Goal: Task Accomplishment & Management: Use online tool/utility

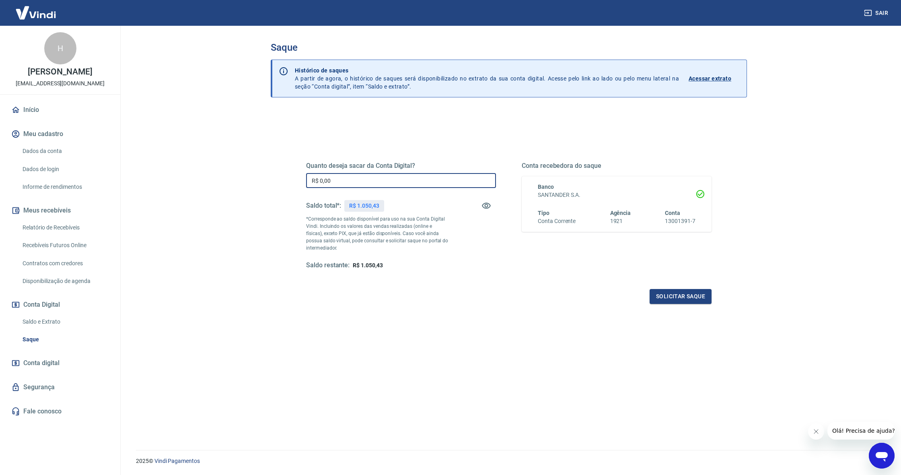
drag, startPoint x: 331, startPoint y: 184, endPoint x: 301, endPoint y: 183, distance: 29.4
click at [301, 183] on div "Quanto deseja sacar da Conta Digital? R$ 0,00 ​ Saldo total*: R$ 1.050,43 *Corr…" at bounding box center [509, 219] width 425 height 187
type input "R$ 1.050,43"
click at [470, 284] on div "Quanto deseja sacar da Conta Digital? R$ 1.050,43 ​ Saldo total*: R$ 1.050,43 *…" at bounding box center [509, 222] width 406 height 161
click at [689, 298] on button "Solicitar saque" at bounding box center [681, 296] width 62 height 15
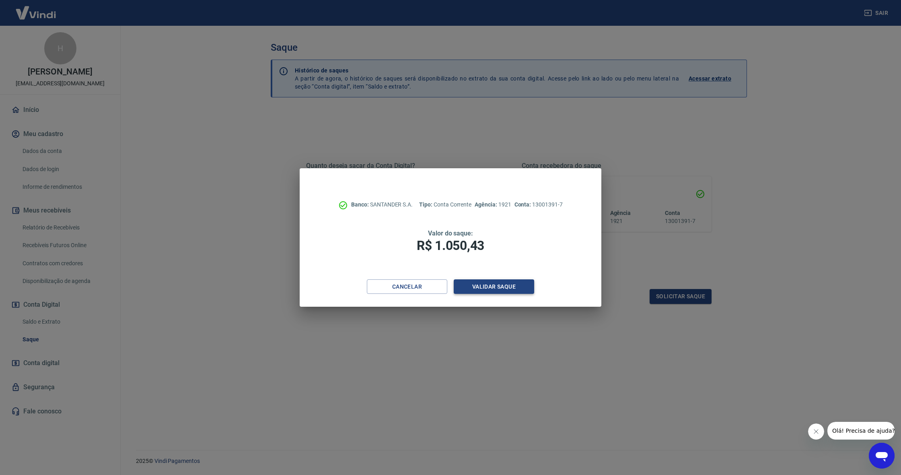
click at [488, 285] on button "Validar saque" at bounding box center [494, 286] width 80 height 15
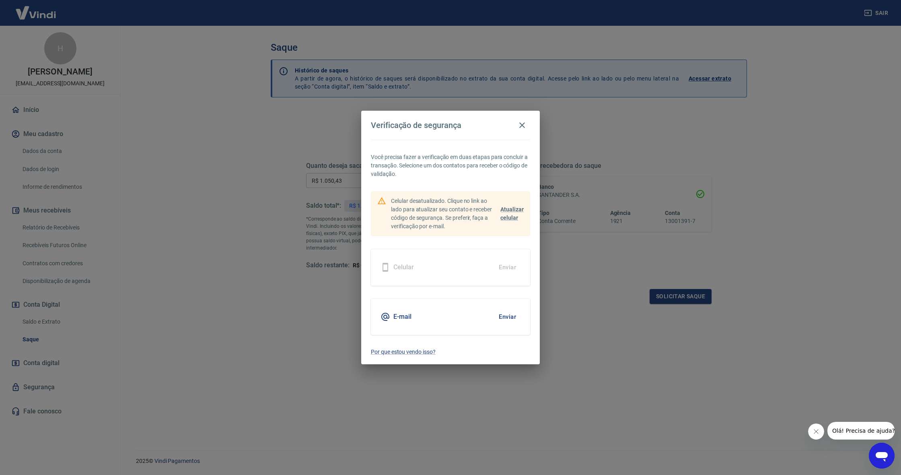
click at [506, 315] on button "Enviar" at bounding box center [508, 316] width 26 height 17
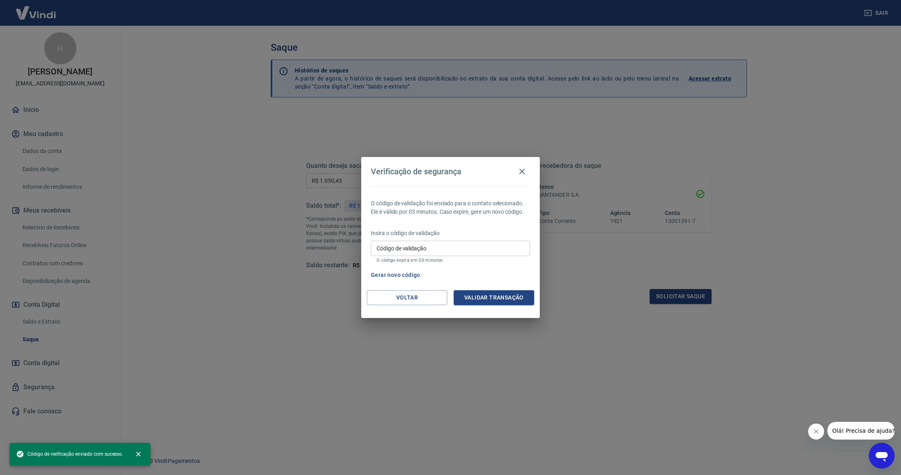
click at [508, 317] on div "Voltar Validar transação" at bounding box center [450, 304] width 179 height 28
click at [420, 253] on input "Código de validação" at bounding box center [450, 248] width 159 height 15
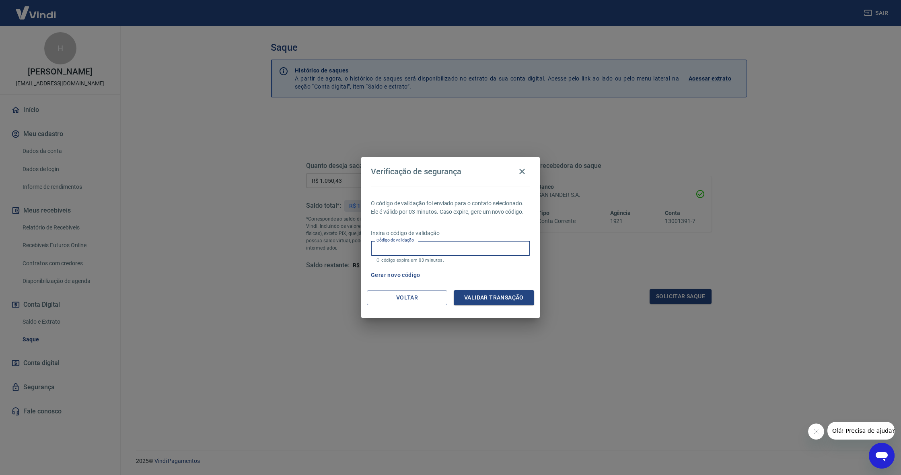
paste input "878295"
type input "878295"
click at [479, 297] on button "Validar transação" at bounding box center [494, 297] width 80 height 15
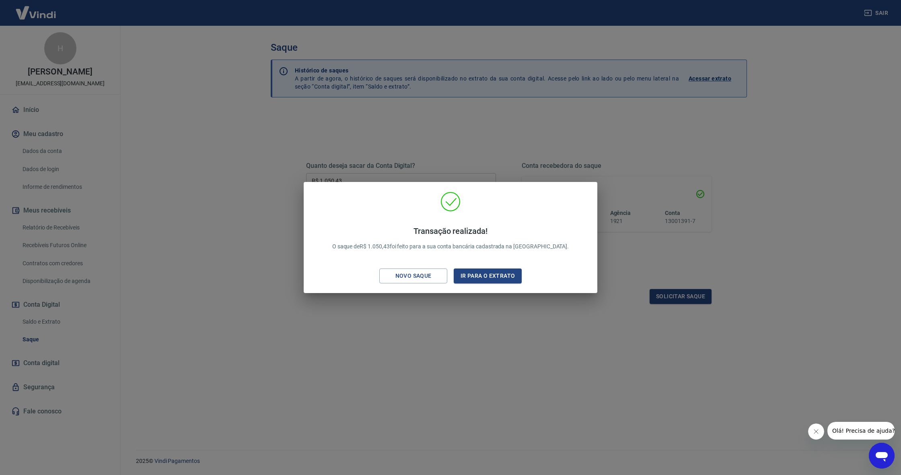
click at [432, 307] on div "Transação realizada! O saque de R$ 1.050,43 foi feito para a sua conta bancária…" at bounding box center [450, 237] width 901 height 475
